Goal: Task Accomplishment & Management: Use online tool/utility

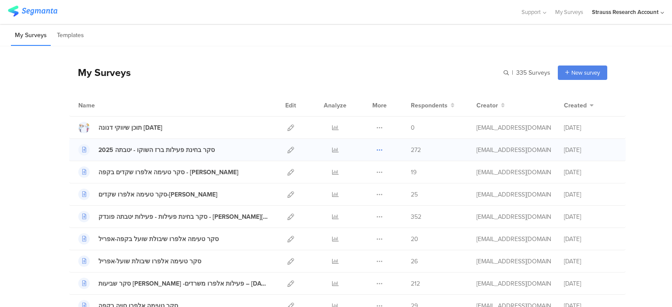
click at [376, 149] on icon at bounding box center [379, 150] width 7 height 7
click at [357, 171] on button "Duplicate" at bounding box center [362, 172] width 48 height 16
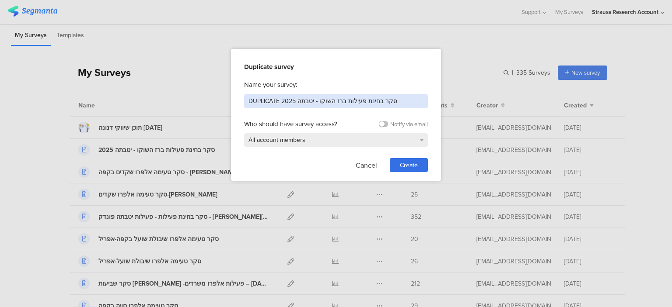
click at [266, 101] on input "DUPLICATE 2025 סקר בחינת פעילות ברז השוקו - יטבתה" at bounding box center [336, 101] width 184 height 14
click at [265, 101] on input "DUPLICATE 2025 סקר בחינת פעילות ברז השוקו - יטבתה" at bounding box center [336, 101] width 184 height 14
drag, startPoint x: 305, startPoint y: 99, endPoint x: 325, endPoint y: 137, distance: 42.4
click at [266, 97] on input "2025 סקר בחינת פעילות ברז השוקו - יטבתה" at bounding box center [336, 101] width 184 height 14
type input "2025 סקר בחינת פעילות דוריטוס"
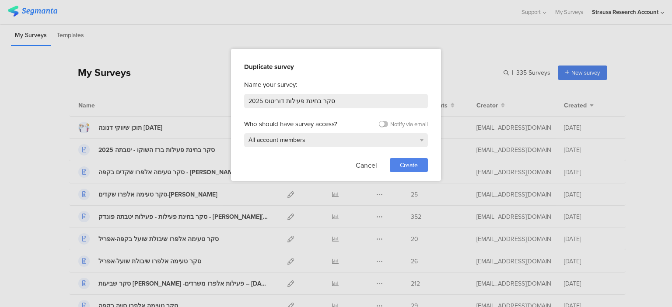
click at [413, 161] on span "Create" at bounding box center [409, 165] width 18 height 9
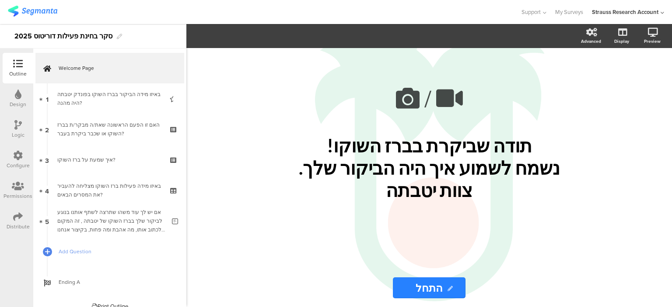
click at [15, 97] on icon at bounding box center [18, 95] width 7 height 10
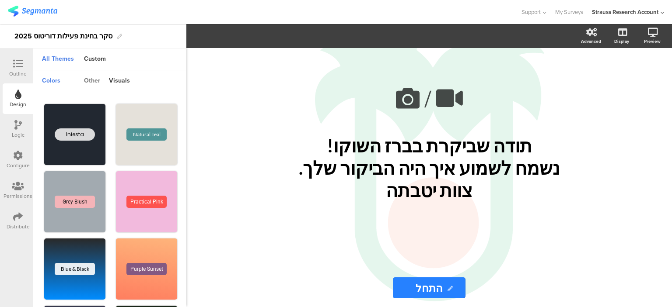
click at [95, 77] on div "other" at bounding box center [92, 81] width 25 height 15
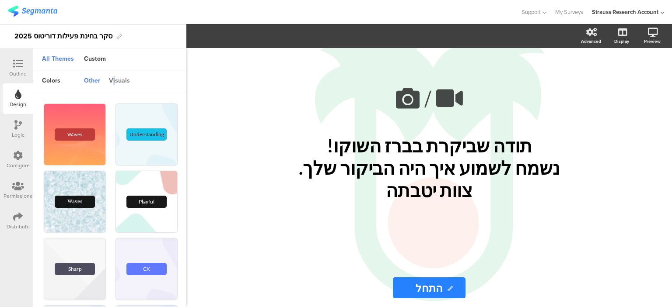
click at [114, 81] on div "visuals" at bounding box center [120, 81] width 30 height 15
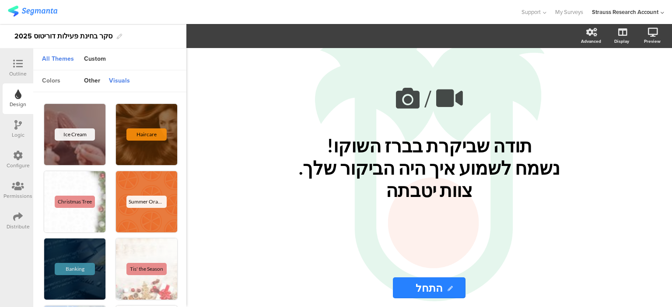
click at [52, 78] on div "colors" at bounding box center [51, 81] width 27 height 15
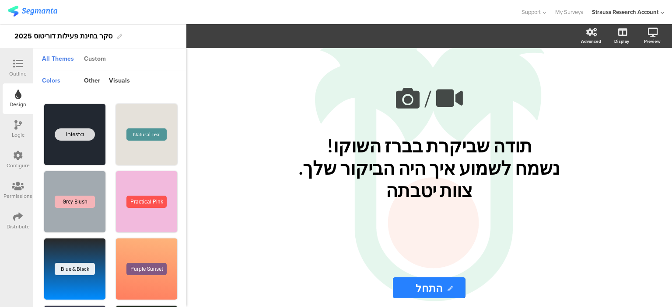
click at [93, 59] on div "Custom" at bounding box center [95, 59] width 31 height 15
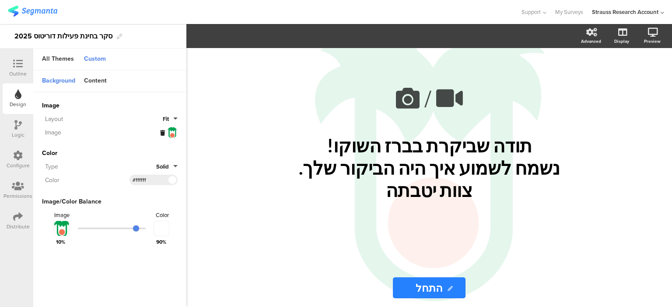
click at [161, 135] on div at bounding box center [163, 133] width 7 height 10
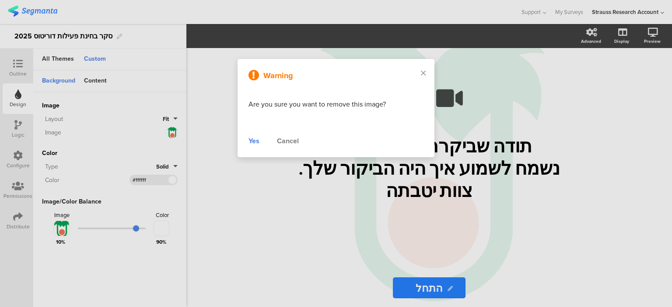
click at [252, 141] on div "Yes" at bounding box center [253, 141] width 11 height 10
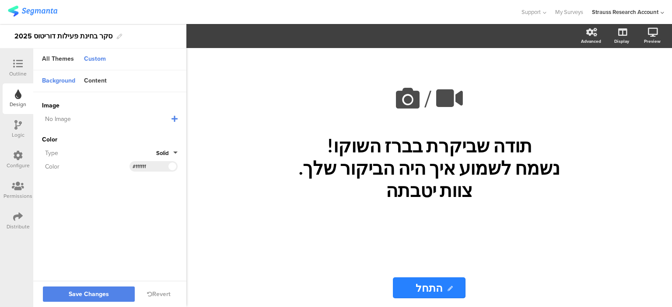
click at [173, 117] on icon at bounding box center [174, 118] width 6 height 7
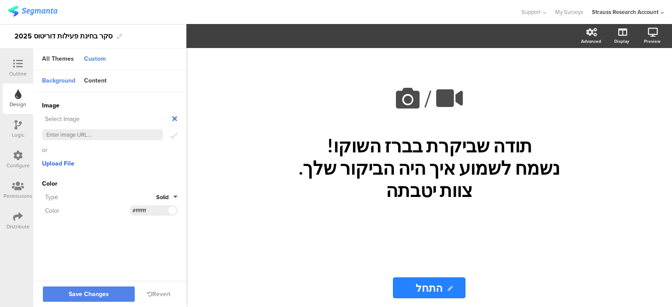
click at [63, 166] on span "Upload File" at bounding box center [58, 163] width 32 height 9
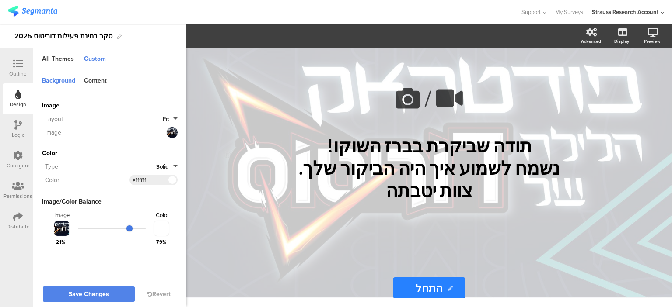
drag, startPoint x: 135, startPoint y: 228, endPoint x: 129, endPoint y: 228, distance: 5.2
click at [129, 228] on input "range" at bounding box center [112, 229] width 68 height 2
click at [105, 295] on span "Save Changes" at bounding box center [89, 295] width 40 height 0
click at [6, 61] on div "Outline" at bounding box center [18, 68] width 31 height 31
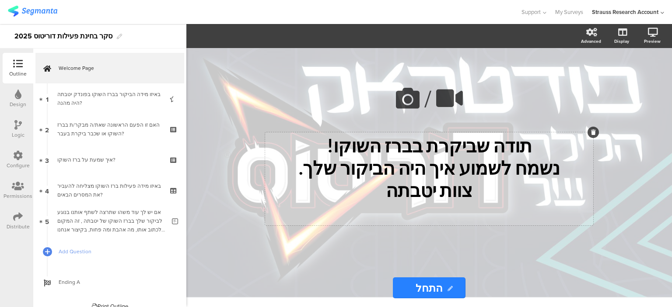
click at [430, 156] on div "תודה שביקרת בברז השוקו! נשמח לשמוע איך היה הביקור שלך. צוות יטבתה תודה שביקרת ב…" at bounding box center [429, 179] width 328 height 93
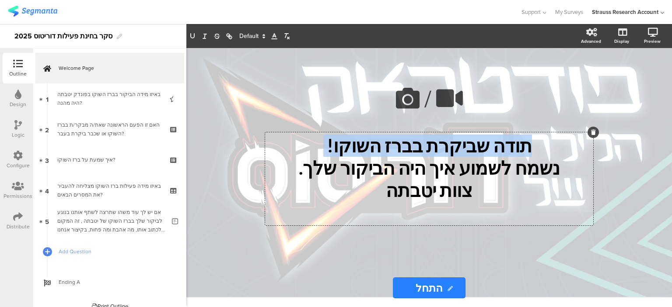
click at [430, 156] on p "תודה שביקרת בברז השוקו!" at bounding box center [429, 146] width 324 height 22
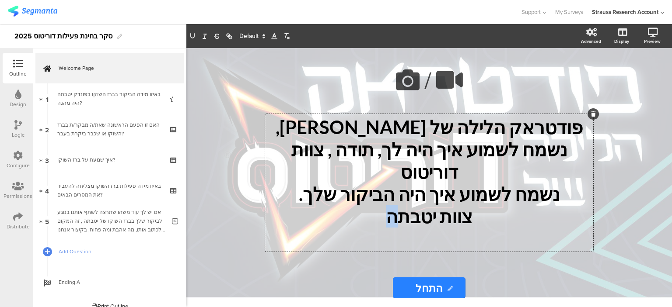
drag, startPoint x: 364, startPoint y: 205, endPoint x: 402, endPoint y: 213, distance: 38.8
click at [402, 213] on p "צוות יטבתה" at bounding box center [429, 217] width 324 height 22
drag, startPoint x: 366, startPoint y: 161, endPoint x: 392, endPoint y: 190, distance: 39.4
click at [367, 161] on p "נשמח לשמוע איך היה לך, תודה , צוות דוריטוס" at bounding box center [429, 161] width 324 height 45
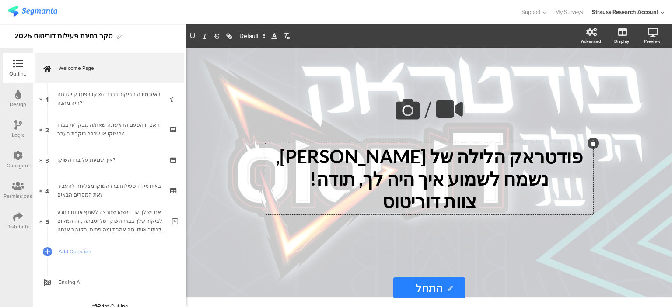
click at [370, 185] on p "נשמח לשמוע איך היה לך, תודה!" at bounding box center [429, 179] width 324 height 22
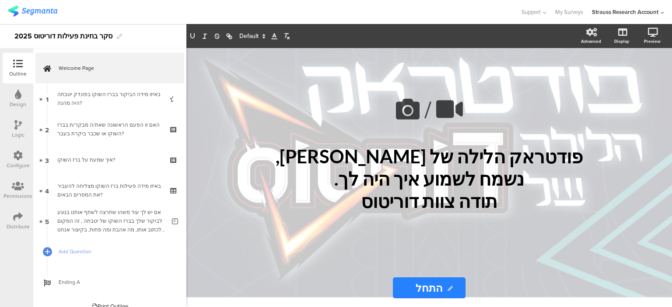
click at [448, 253] on div "/ פודטראק הלילה של [PERSON_NAME], נשמח לשמוע איך היה לך. תודה צוות דוריטוס פודט…" at bounding box center [429, 158] width 350 height 221
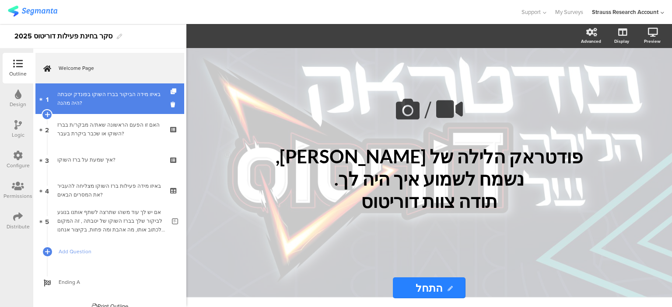
click at [101, 94] on div "באיזו מידה הביקור בברז השוקו בפונדק יטבתה היה מהנה?" at bounding box center [109, 98] width 105 height 17
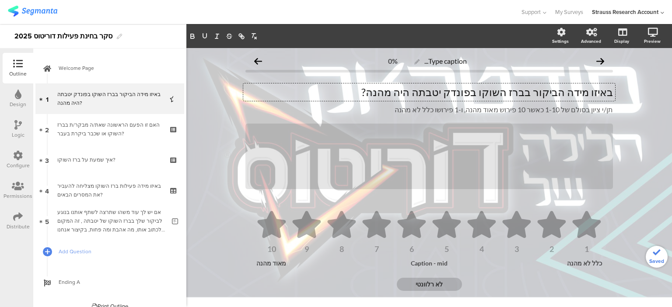
click at [517, 99] on div "באיזו מידה הביקור בברז השוקו בפונדק יטבתה היה מהנה? באיזו מידה הביקור בברז השוק…" at bounding box center [429, 92] width 372 height 17
click at [517, 94] on p "באיזו מידה הביקור בברז השוקו בפונדק יטבתה היה מהנה?" at bounding box center [428, 92] width 367 height 13
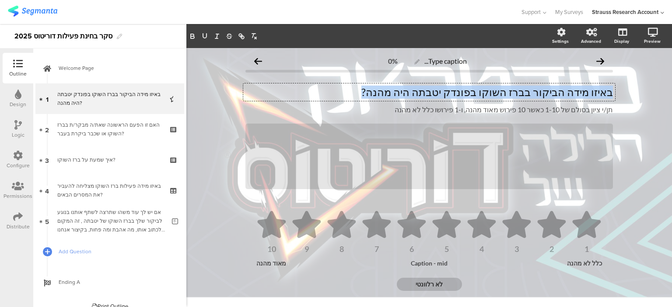
click at [517, 92] on p "באיזו מידה הביקור בברז השוקו בפונדק יטבתה היה מהנה?" at bounding box center [428, 92] width 367 height 13
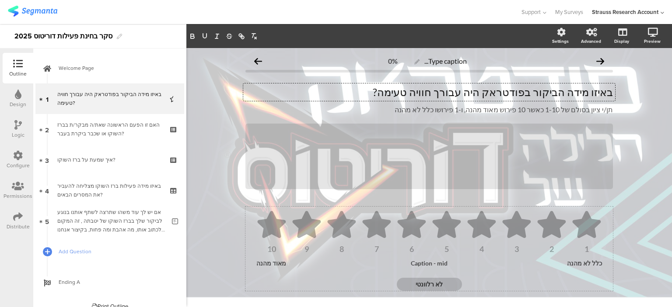
click at [577, 264] on div "כלל לא מהנה" at bounding box center [576, 263] width 51 height 7
click at [269, 263] on div "מאוד מהנה" at bounding box center [281, 263] width 51 height 7
click at [268, 263] on div "מאוד מהנה" at bounding box center [281, 263] width 51 height 7
click at [268, 262] on div "מאוד מהנה" at bounding box center [281, 263] width 51 height 7
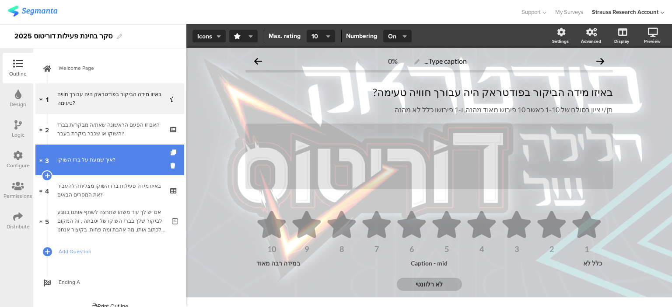
click at [105, 162] on div "איך שמעת על ברז השוקו?" at bounding box center [109, 160] width 105 height 9
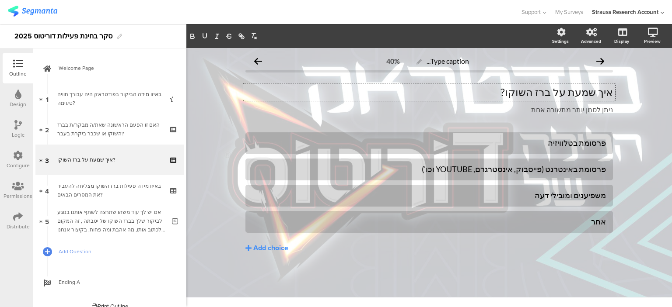
click at [546, 91] on div "איך שמעת על ברז השוקו? איך שמעת על ברז השוקו? איך שמעת על ברז השוקו?" at bounding box center [429, 92] width 372 height 17
click at [546, 91] on p "איך שמעת על ברז השוקו?" at bounding box center [428, 92] width 367 height 13
click at [574, 143] on div "פרסומת בטלוויזיה" at bounding box center [428, 143] width 353 height 10
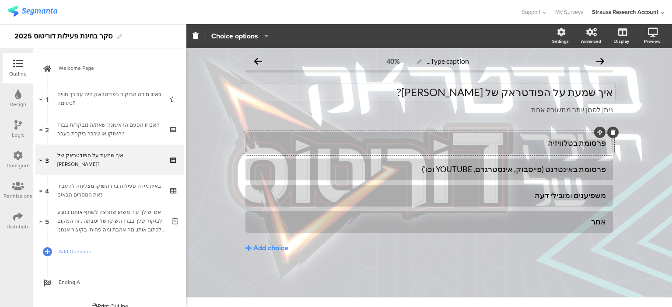
click at [568, 144] on div "פרסומת בטלוויזיה" at bounding box center [428, 143] width 353 height 10
paste div
click at [597, 260] on div "חברים סיפרו [PERSON_NAME] פרסומת באינטרנט (פייסבוק, אינסטרגרם, YOUTUBE וכו') מש…" at bounding box center [428, 211] width 367 height 157
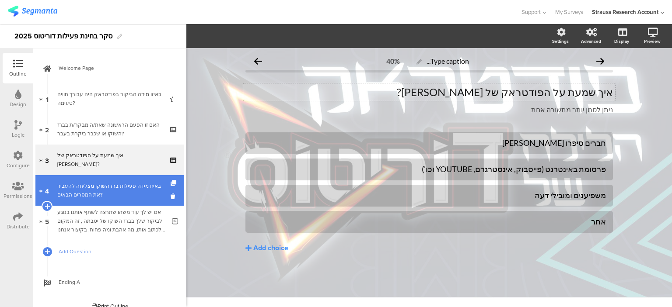
click at [112, 186] on div "באיזו מידה פעילות ברז השוקו מצליחה להעביר את המסרים הבאים?" at bounding box center [109, 190] width 105 height 17
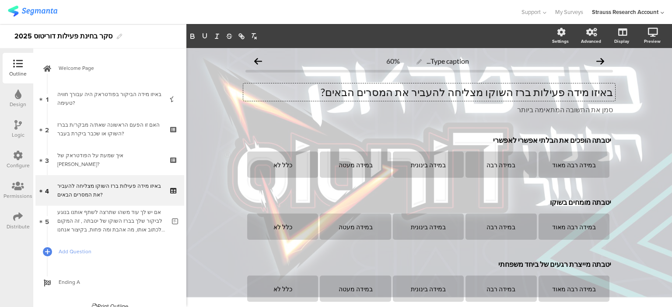
click at [533, 89] on div "באיזו מידה פעילות ברז השוקו מצליחה להעביר את המסרים הבאים? באיזו מידה פעילות בר…" at bounding box center [429, 92] width 372 height 17
click at [533, 89] on p "באיזו מידה פעילות ברז השוקו מצליחה להעביר את המסרים הבאים?" at bounding box center [428, 92] width 367 height 13
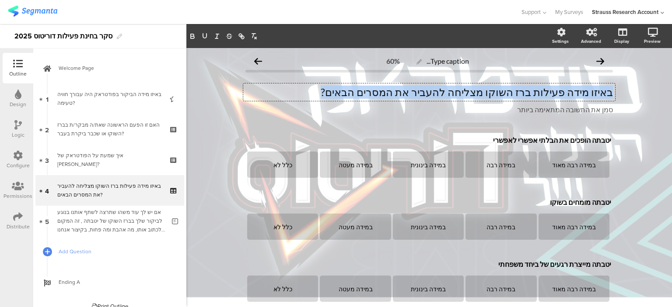
click at [533, 89] on p "באיזו מידה פעילות ברז השוקו מצליחה להעביר את המסרים הבאים?" at bounding box center [428, 92] width 367 height 13
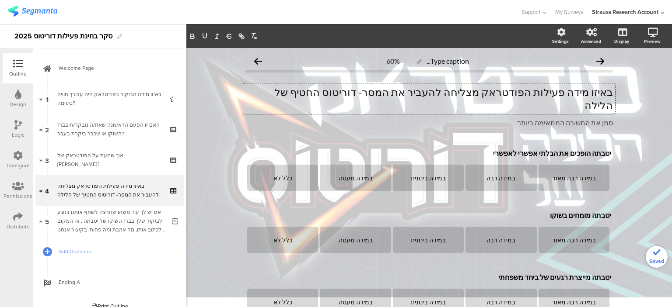
click at [410, 96] on p "באיזו מידה פעילות הפודטראק מצליחה להעביר את המסר- דוריטוס החטיף של הלילה" at bounding box center [428, 99] width 367 height 26
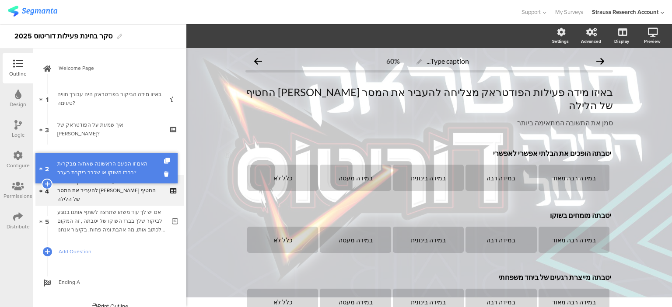
drag, startPoint x: 119, startPoint y: 132, endPoint x: 117, endPoint y: 165, distance: 33.7
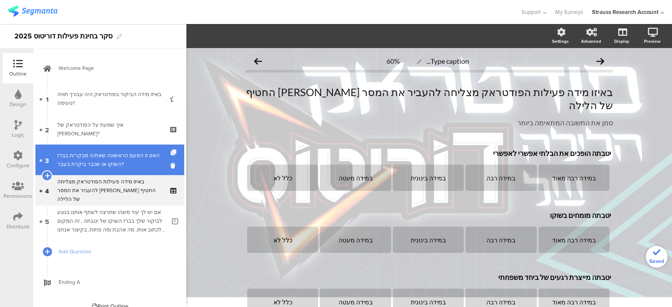
click at [127, 155] on div "האם זו הפעם הראשונה שאת/ה מבקר/ת בברז השוקו או שכבר ביקרת בעבר?" at bounding box center [109, 159] width 105 height 17
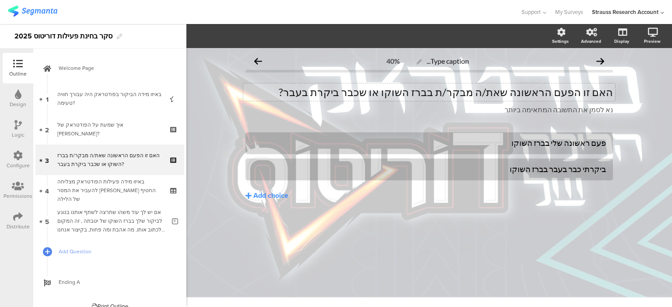
click at [378, 94] on div "האם זו הפעם הראשונה שאת/ה מבקר/ת בברז השוקו או שכבר ביקרת בעבר? האם זו הפעם הרא…" at bounding box center [429, 92] width 372 height 17
click at [378, 94] on p "האם זו הפעם הראשונה שאת/ה מבקר/ת בברז השוקו או שכבר ביקרת בעבר?" at bounding box center [428, 92] width 367 height 13
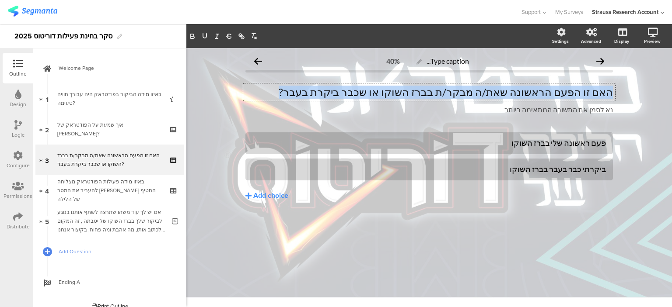
click at [378, 94] on p "האם זו הפעם הראשונה שאת/ה מבקר/ת בברז השוקו או שכבר ביקרת בעבר?" at bounding box center [428, 92] width 367 height 13
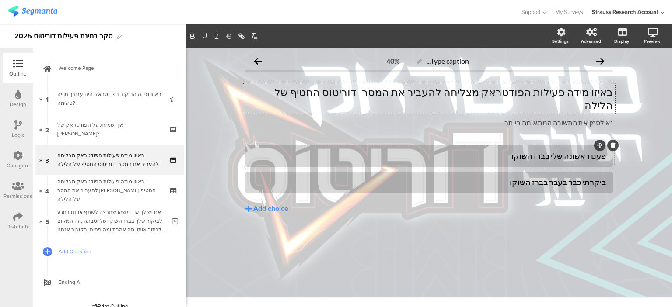
click at [553, 151] on div "פעם ראשונה שלי בברז השוקו" at bounding box center [428, 156] width 353 height 10
click at [554, 151] on div "פעם ראשונה שלי בברז השוקו" at bounding box center [428, 156] width 353 height 10
click at [555, 151] on div "פעם ראשונה שלי בברז השוקו" at bounding box center [428, 156] width 353 height 10
click at [556, 151] on div "פעם ראשונה שלי בברז השוקו" at bounding box center [428, 156] width 353 height 10
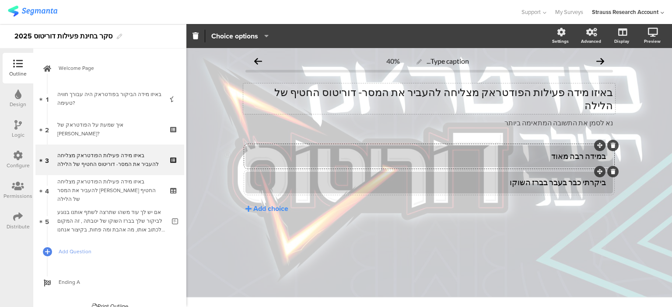
click at [581, 175] on div "ביקרתי כבר בעבר בברז השוקו" at bounding box center [428, 182] width 353 height 14
click at [250, 206] on icon at bounding box center [248, 209] width 6 height 7
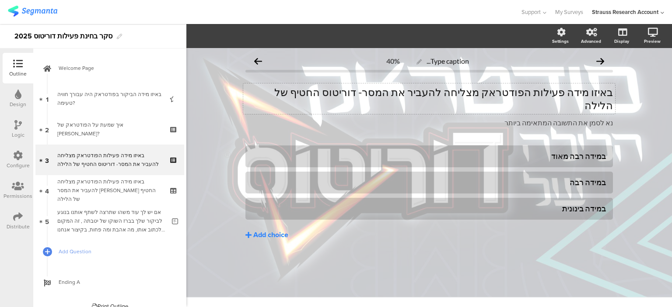
click at [248, 232] on icon at bounding box center [248, 235] width 6 height 7
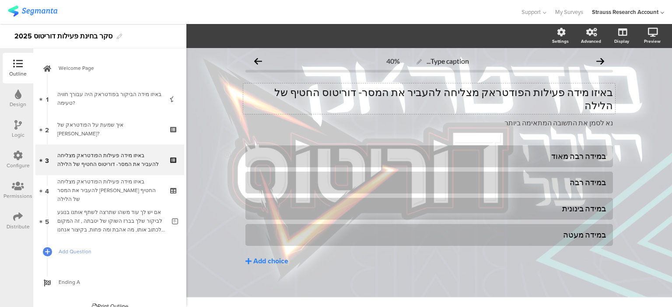
click at [247, 258] on icon at bounding box center [248, 261] width 6 height 7
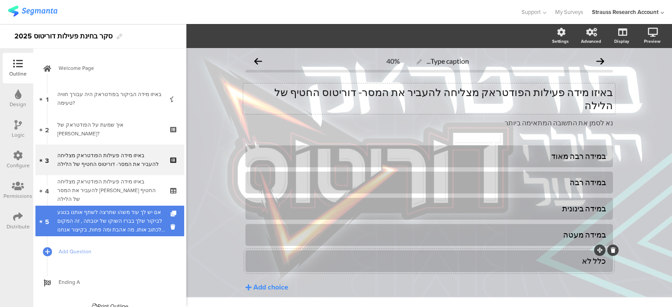
click at [105, 217] on div "אם יש לך עוד משהו שתרצה לשתף אותנו בנוגע לביקור שלך בברז השוקו של יטבתה , זה המ…" at bounding box center [111, 221] width 108 height 26
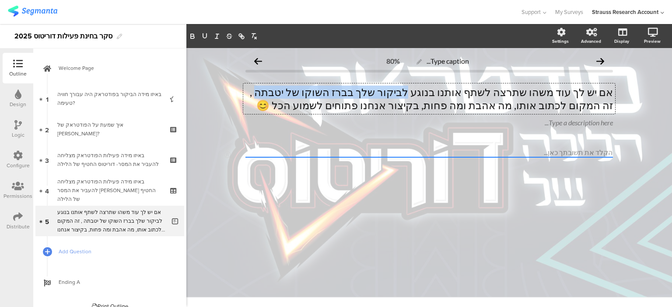
drag, startPoint x: 446, startPoint y: 93, endPoint x: 326, endPoint y: 87, distance: 120.0
click at [326, 87] on div "אם יש לך עוד משהו שתרצה לשתף אותנו בנוגע לביקור שלך בברז השוקו של יטבתה , זה המ…" at bounding box center [429, 99] width 372 height 31
click at [19, 96] on icon at bounding box center [18, 95] width 7 height 10
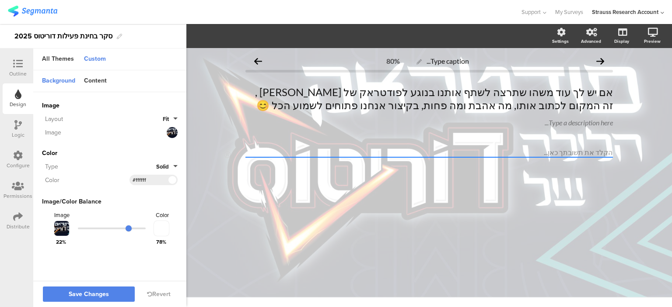
drag, startPoint x: 129, startPoint y: 225, endPoint x: 134, endPoint y: 229, distance: 6.2
click at [134, 229] on input "range" at bounding box center [112, 229] width 68 height 2
drag, startPoint x: 129, startPoint y: 229, endPoint x: 135, endPoint y: 229, distance: 5.7
click at [135, 229] on input "range" at bounding box center [112, 229] width 68 height 2
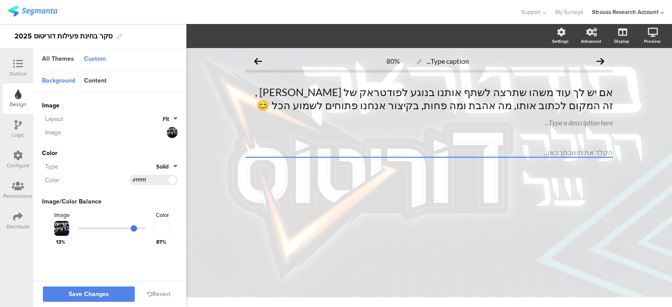
drag, startPoint x: 126, startPoint y: 227, endPoint x: 135, endPoint y: 226, distance: 8.8
click at [135, 228] on input "range" at bounding box center [112, 229] width 68 height 2
drag, startPoint x: 247, startPoint y: 225, endPoint x: 182, endPoint y: 202, distance: 68.3
click at [247, 226] on div "Type caption... 80% אם יש לך עוד משהו שתרצה לשתף אותנו בנוגע לפודטראק של [PERSO…" at bounding box center [428, 177] width 485 height 259
click at [112, 295] on button "Save Changes" at bounding box center [89, 294] width 92 height 15
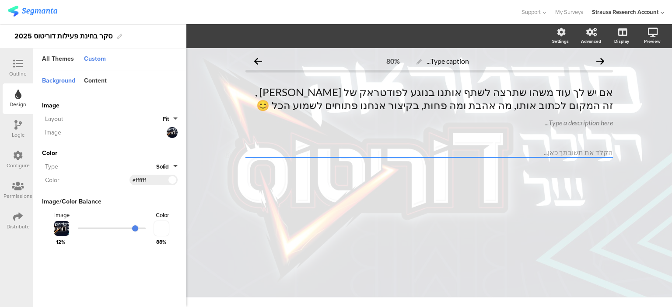
click at [18, 65] on icon at bounding box center [18, 64] width 10 height 10
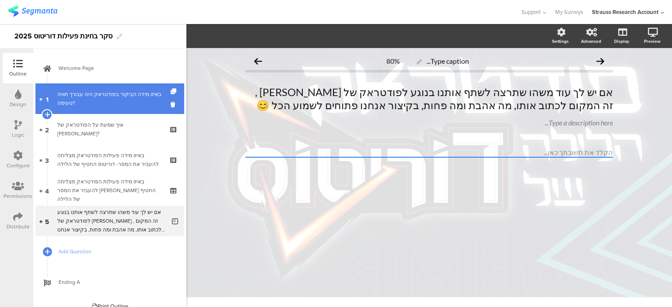
scroll to position [10, 0]
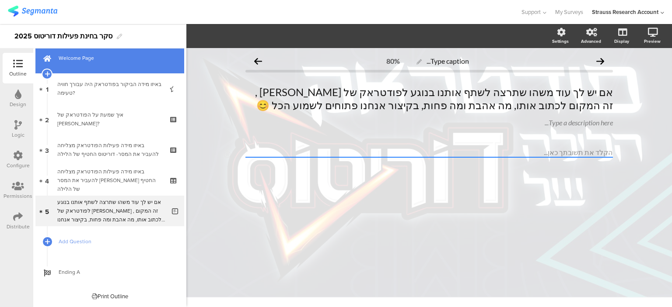
click at [130, 66] on link "Welcome Page" at bounding box center [109, 58] width 149 height 31
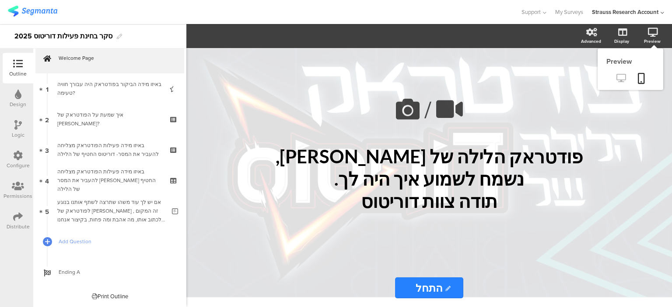
click at [620, 76] on icon at bounding box center [620, 78] width 9 height 8
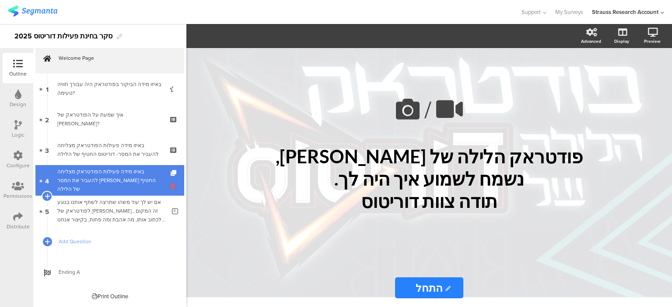
click at [171, 187] on icon at bounding box center [174, 186] width 7 height 8
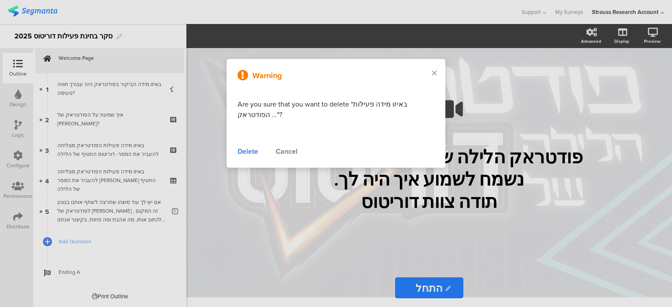
click at [240, 151] on div "Delete" at bounding box center [247, 152] width 21 height 10
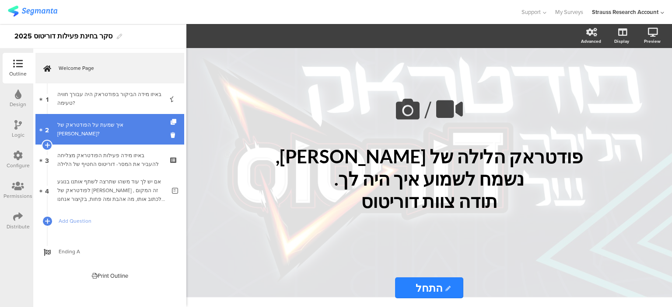
click at [135, 138] on link "2 איך שמעת על הפודטראק של [PERSON_NAME]?" at bounding box center [109, 129] width 149 height 31
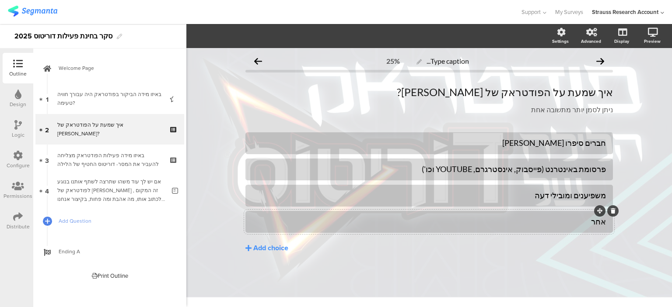
click at [579, 220] on div "אחר" at bounding box center [428, 222] width 353 height 10
click at [270, 32] on div "Pin in place Exclusive answer Allow commenting Choice options" at bounding box center [240, 36] width 70 height 13
click at [267, 33] on icon "button" at bounding box center [264, 35] width 9 height 7
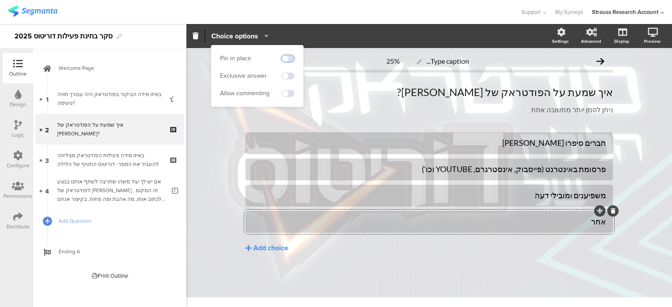
click at [290, 59] on span at bounding box center [287, 58] width 13 height 7
drag, startPoint x: 369, startPoint y: 281, endPoint x: 404, endPoint y: 235, distance: 57.4
click at [370, 278] on div "חברים סיפרו [PERSON_NAME] פרסומת באינטרנט (פייסבוק, אינסטרגרם, YOUTUBE וכו') מש…" at bounding box center [428, 212] width 367 height 158
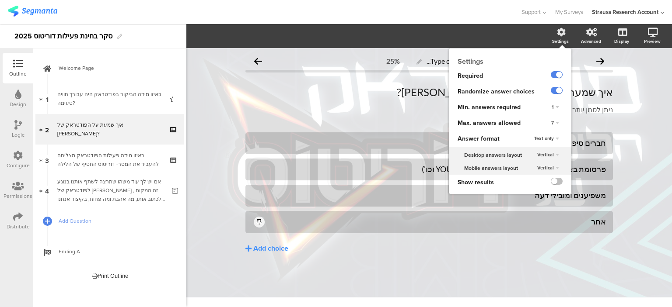
click at [562, 40] on div "Settings" at bounding box center [560, 41] width 17 height 7
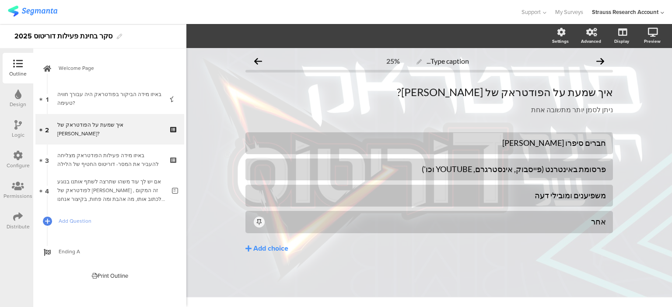
drag, startPoint x: 446, startPoint y: 269, endPoint x: 423, endPoint y: 262, distance: 23.9
click at [445, 268] on div "חברים סיפרו [PERSON_NAME] פרסומת באינטרנט (פייסבוק, אינסטרגרם, YOUTUBE וכו') מש…" at bounding box center [428, 212] width 367 height 158
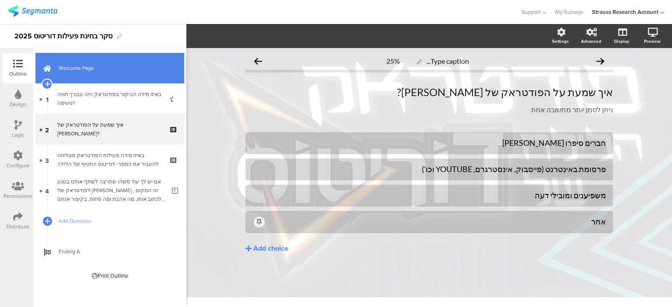
click at [101, 71] on span "Welcome Page" at bounding box center [115, 68] width 112 height 9
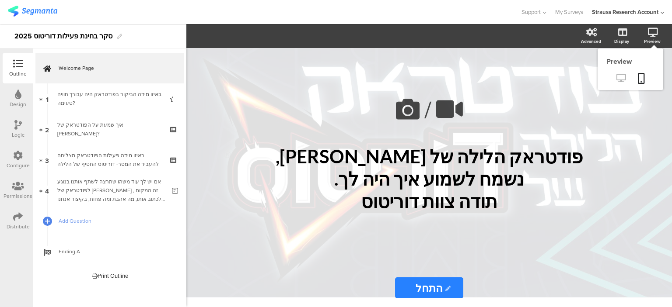
click at [621, 77] on icon at bounding box center [620, 78] width 9 height 8
click at [22, 220] on icon at bounding box center [18, 217] width 10 height 10
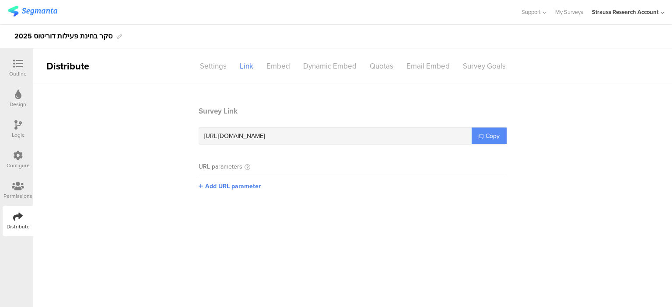
click at [488, 140] on span "Copy" at bounding box center [492, 136] width 14 height 9
click at [19, 64] on icon at bounding box center [18, 64] width 10 height 10
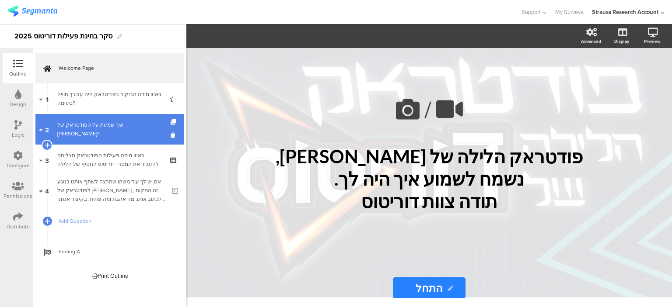
click at [137, 125] on div "איך שמעת על הפודטראק של [PERSON_NAME]?" at bounding box center [109, 129] width 105 height 17
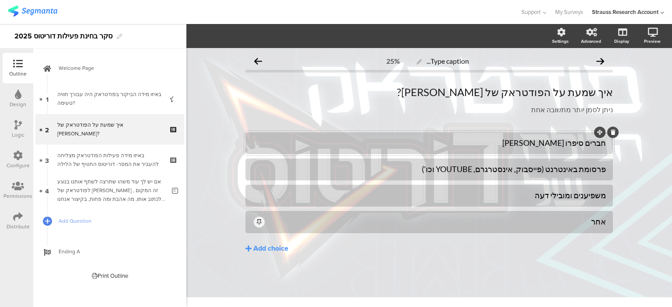
click at [522, 140] on div "חברים סיפרו [PERSON_NAME]" at bounding box center [428, 143] width 353 height 10
drag, startPoint x: 522, startPoint y: 140, endPoint x: 463, endPoint y: 133, distance: 59.4
click at [463, 133] on div at bounding box center [428, 144] width 367 height 22
click at [472, 147] on div "חברים סיפרו [PERSON_NAME]" at bounding box center [428, 143] width 353 height 10
click at [614, 131] on icon at bounding box center [613, 132] width 5 height 5
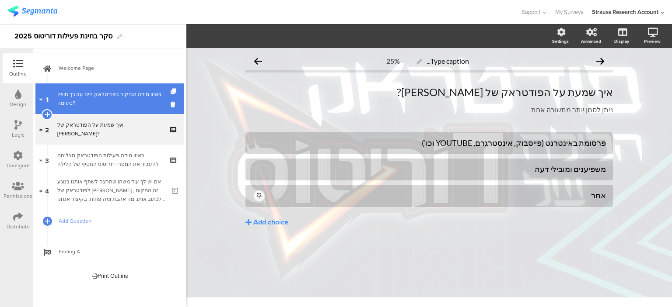
click at [90, 90] on div "באיזו מידה הביקור בפודטראק היה עבורך חוויה טעימה?" at bounding box center [109, 98] width 105 height 17
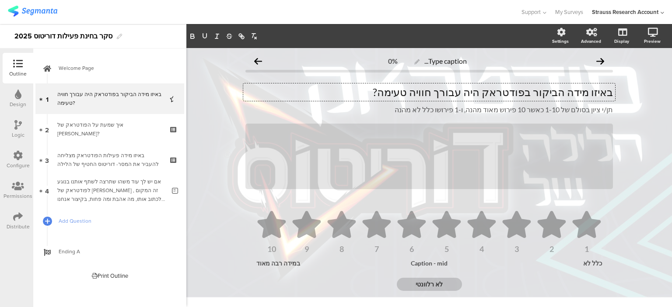
click at [523, 95] on div "באיזו מידה הביקור בפודטראק היה עבורך חוויה טעימה? באיזו מידה הביקור בפודטראק הי…" at bounding box center [429, 92] width 372 height 17
click at [523, 95] on p "באיזו מידה הביקור בפודטראק היה עבורך חוויה טעימה?" at bounding box center [428, 92] width 367 height 13
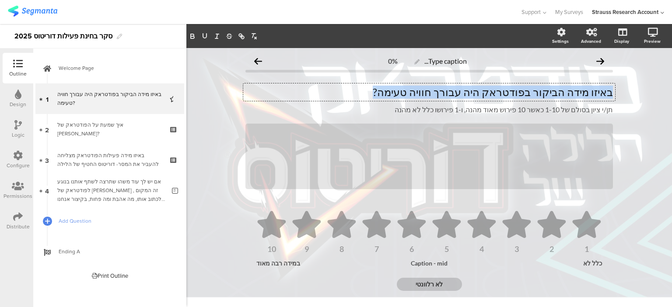
click at [524, 95] on p "באיזו מידה הביקור בפודטראק היה עבורך חוויה טעימה?" at bounding box center [428, 92] width 367 height 13
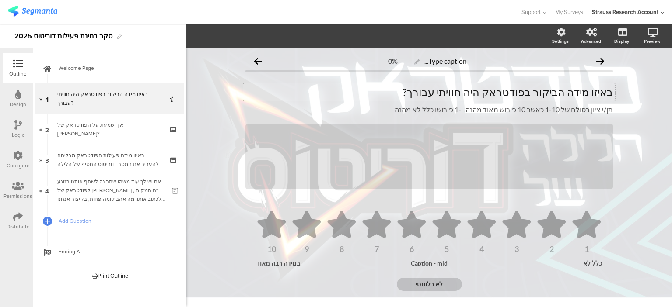
click at [14, 130] on div at bounding box center [17, 125] width 7 height 11
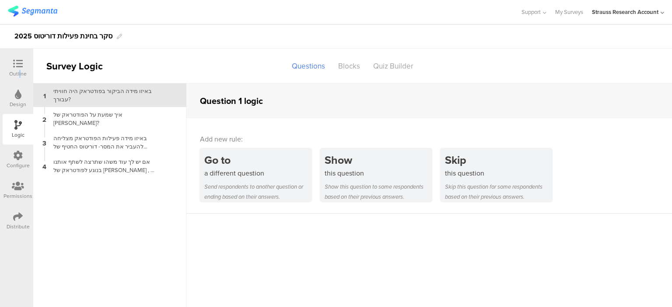
click at [20, 71] on div "Outline" at bounding box center [17, 74] width 17 height 8
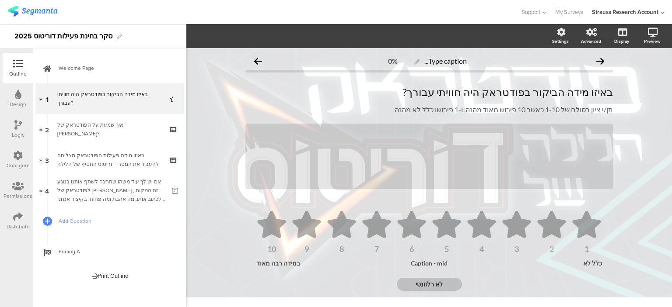
click at [19, 101] on div "Design" at bounding box center [18, 105] width 17 height 8
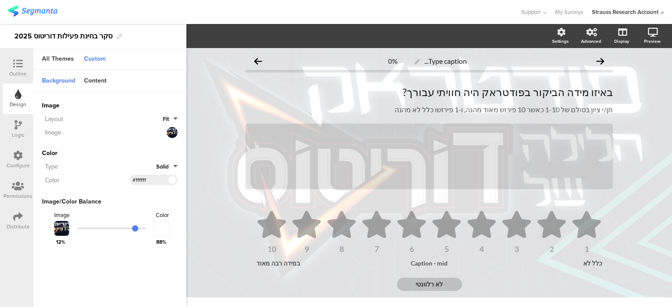
click at [21, 163] on div "Configure" at bounding box center [18, 166] width 23 height 8
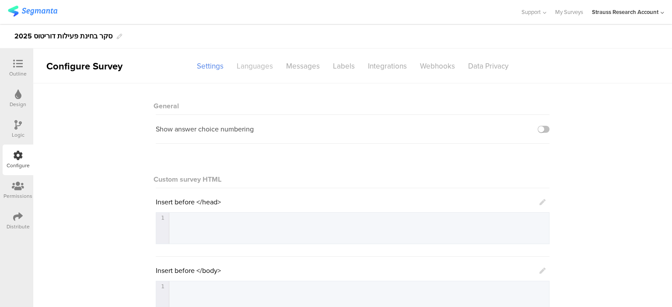
click at [257, 66] on div "Languages" at bounding box center [254, 66] width 49 height 15
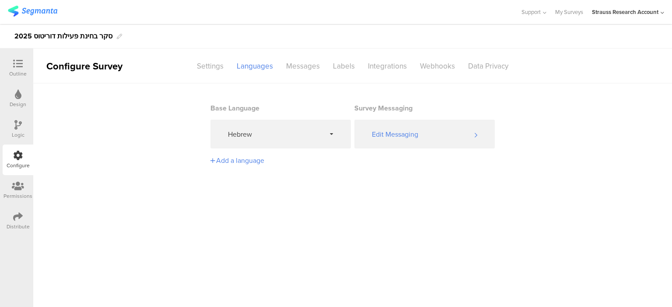
click at [24, 210] on div "Distribute" at bounding box center [18, 221] width 31 height 31
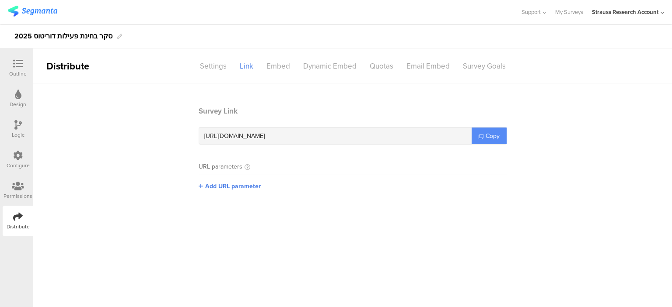
click at [491, 136] on span "Copy" at bounding box center [492, 136] width 14 height 9
